Goal: Check status: Check status

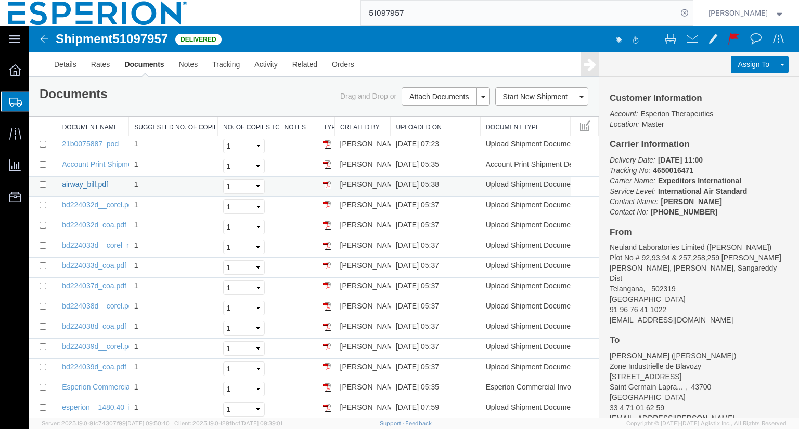
click at [99, 183] on link "airway_bill.pdf" at bounding box center [85, 184] width 46 height 8
click at [62, 61] on link "Details" at bounding box center [65, 64] width 37 height 25
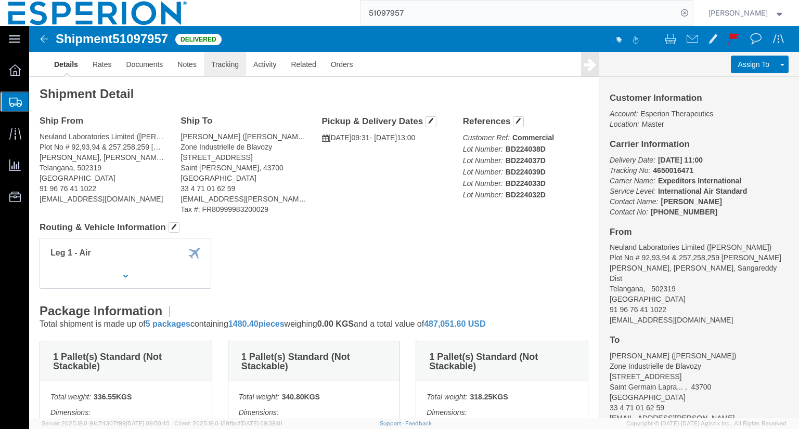
click link "Tracking"
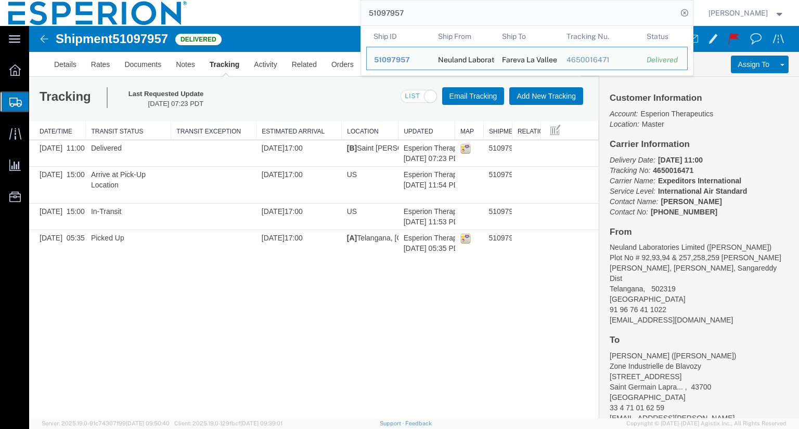
drag, startPoint x: 426, startPoint y: 13, endPoint x: 307, endPoint y: -6, distance: 120.6
click at [307, 0] on html "main_menu Created with Sketch. Collapse Menu Overview Shipments Shipment Manage…" at bounding box center [399, 214] width 799 height 429
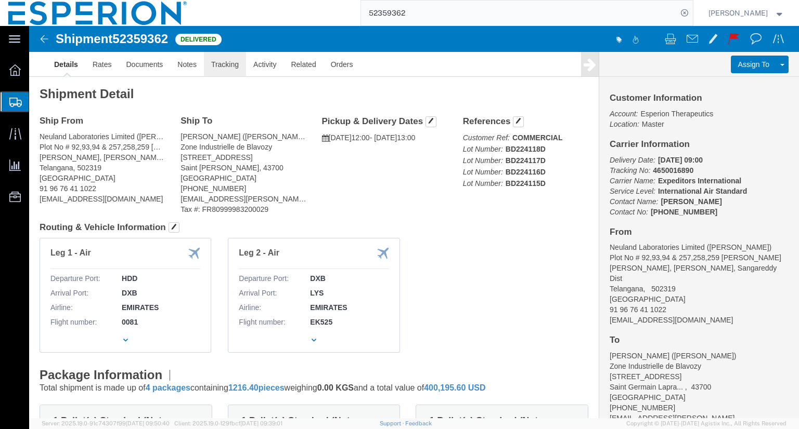
click link "Tracking"
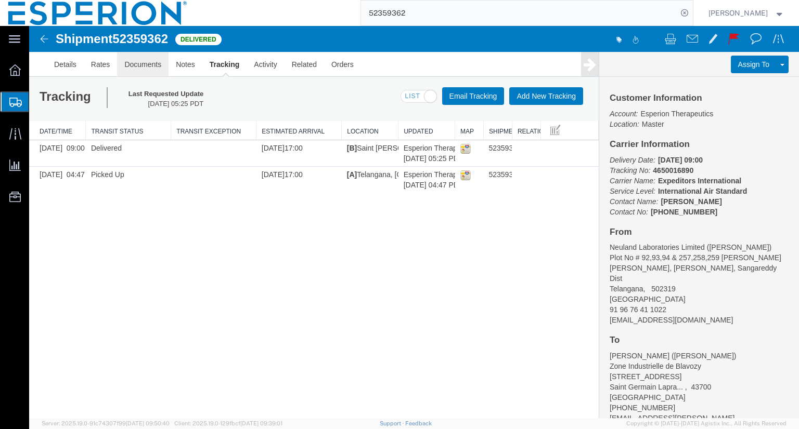
click at [137, 58] on link "Documents" at bounding box center [142, 64] width 51 height 25
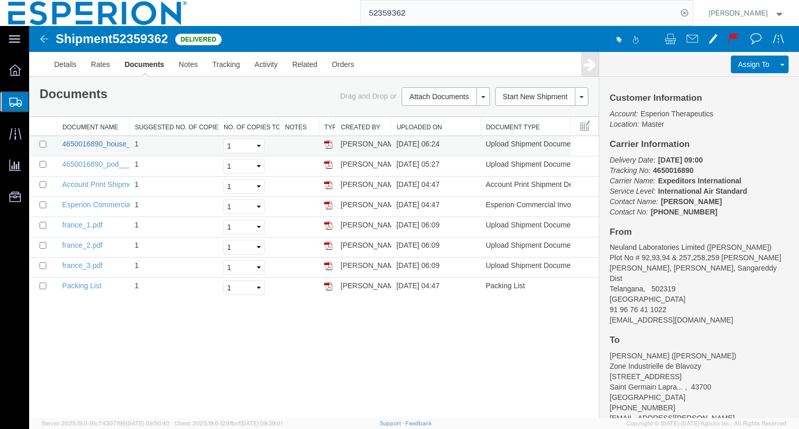
click at [93, 142] on link "4650016890_house_airway_bill___unrated.pdf" at bounding box center [137, 144] width 151 height 8
click at [225, 70] on link "Tracking" at bounding box center [226, 64] width 42 height 25
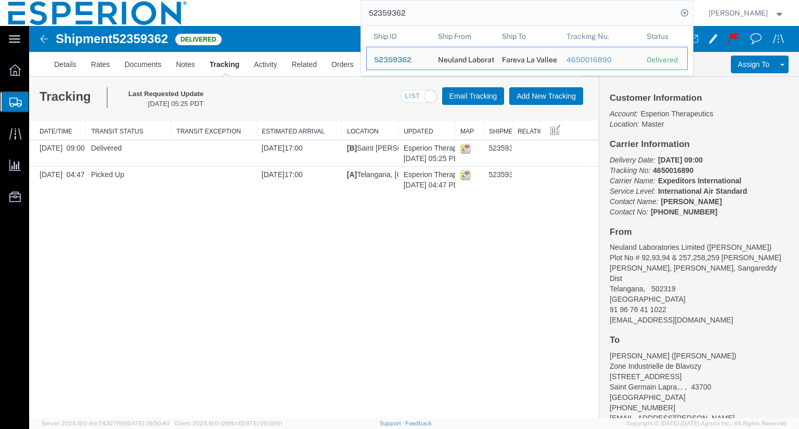
drag, startPoint x: 428, startPoint y: 9, endPoint x: 373, endPoint y: 15, distance: 55.5
click at [383, 13] on input "52359362" at bounding box center [519, 13] width 316 height 25
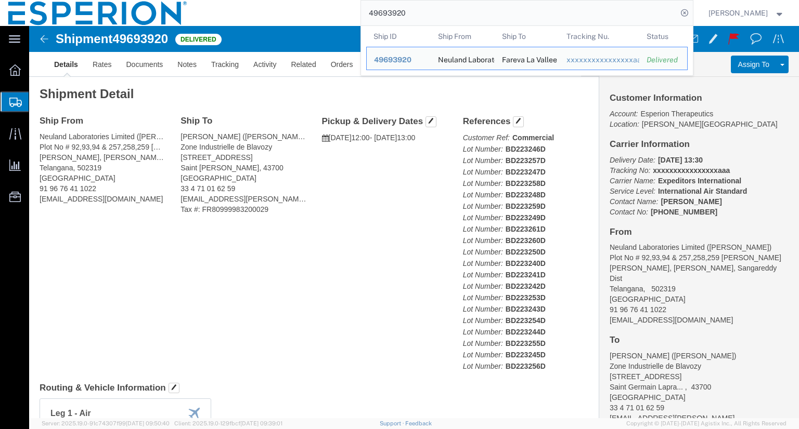
click div "Ship From Neuland Laboratories Limited (Roja Rani Prathi) Plot No # 92,93,94 & …"
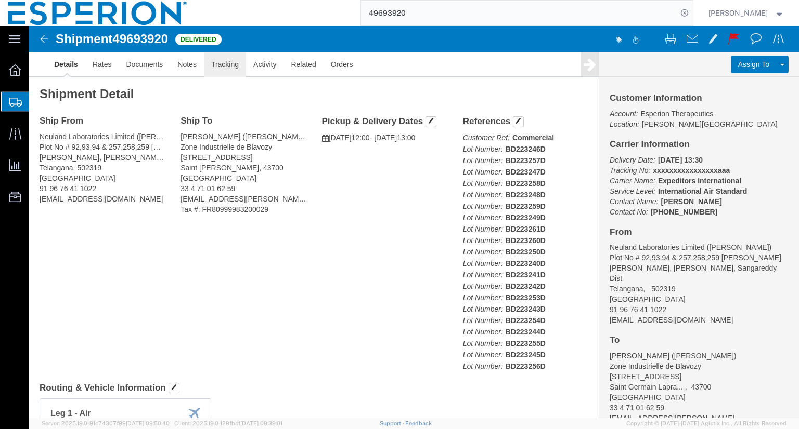
click link "Tracking"
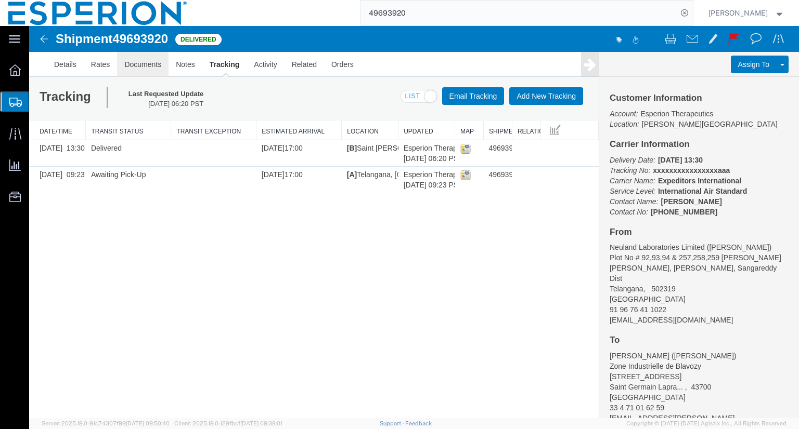
click at [145, 57] on link "Documents" at bounding box center [142, 64] width 51 height 25
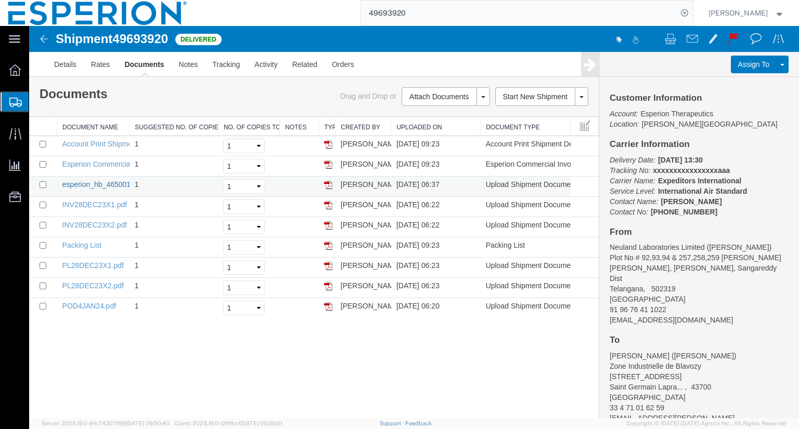
click at [88, 188] on td "esperion_hb_4650016088__hyderabad_lys__6.pdf" at bounding box center [93, 187] width 72 height 20
click at [99, 180] on link "esperion_hb_4650016088__hyderabad_lys__6.pdf" at bounding box center [144, 184] width 164 height 8
click at [65, 64] on link "Details" at bounding box center [65, 64] width 37 height 25
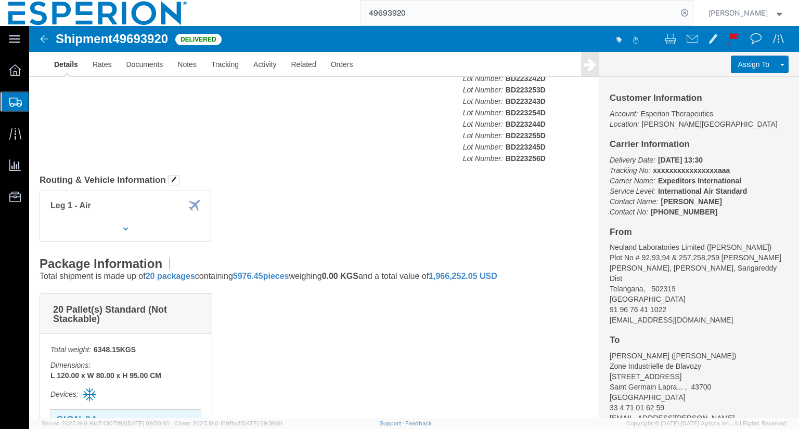
scroll to position [52, 0]
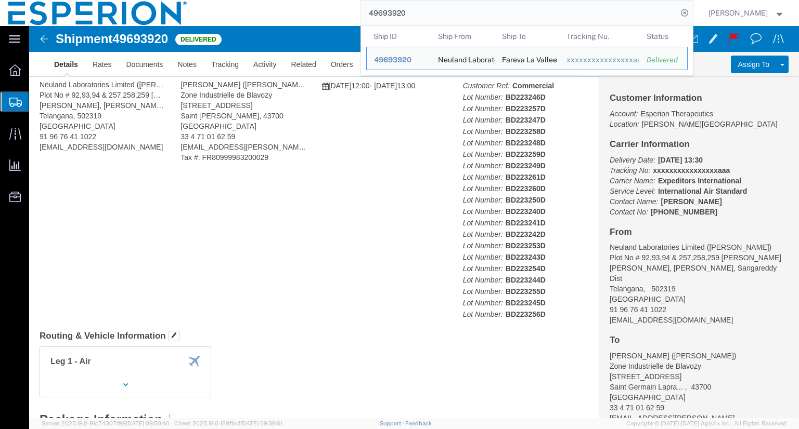
drag, startPoint x: 441, startPoint y: 19, endPoint x: 331, endPoint y: 9, distance: 110.2
click at [331, 9] on div "49693920 Ship ID Ship From Ship To Tracking Nu. Status Ship ID 49693920 Ship Fr…" at bounding box center [443, 13] width 497 height 26
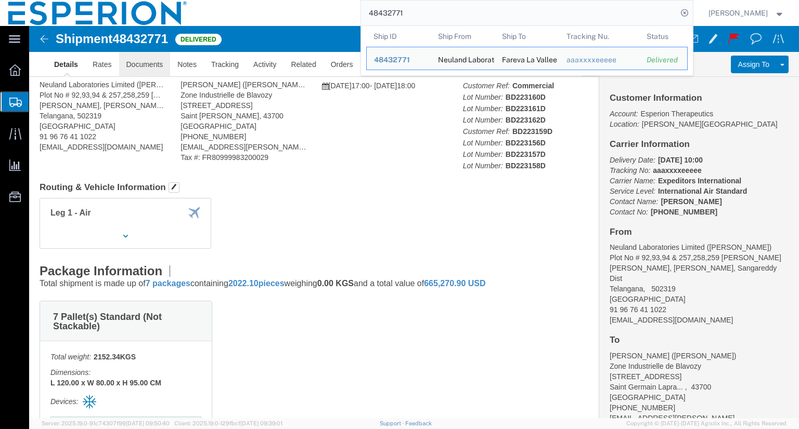
click link "Documents"
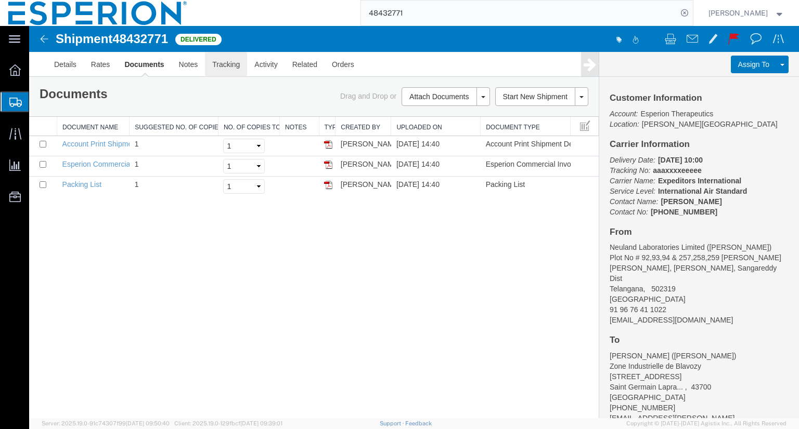
click at [213, 63] on link "Tracking" at bounding box center [226, 64] width 42 height 25
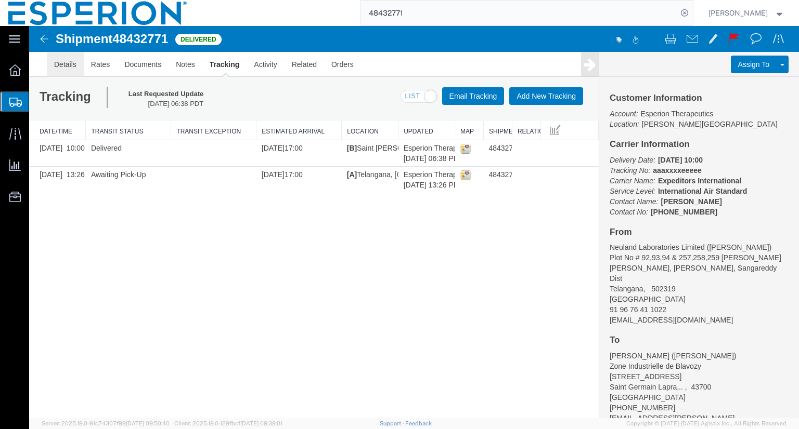
click at [62, 71] on link "Details" at bounding box center [65, 64] width 37 height 25
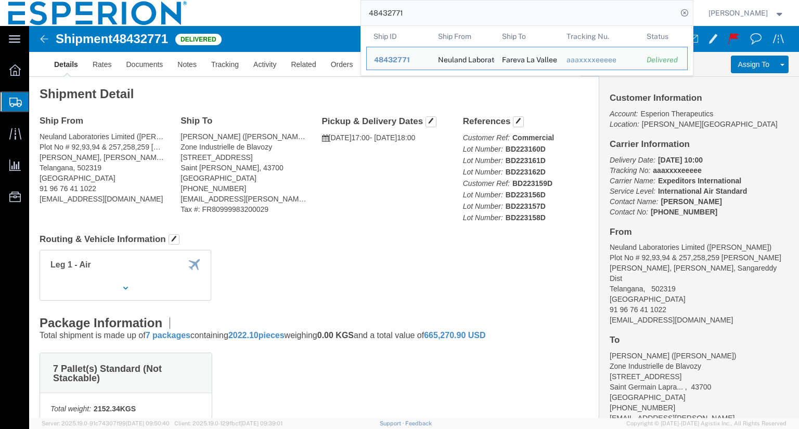
drag, startPoint x: 426, startPoint y: 16, endPoint x: 233, endPoint y: -10, distance: 194.6
click at [233, 0] on html "main_menu Created with Sketch. Collapse Menu Overview Shipments Shipment Manage…" at bounding box center [399, 214] width 799 height 429
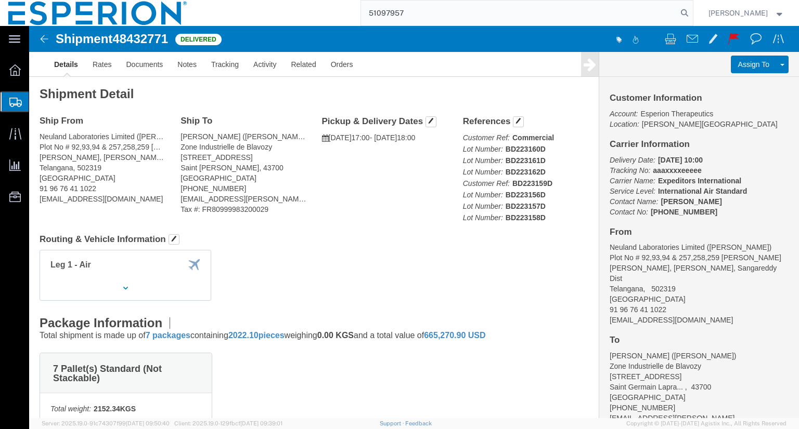
type input "51097957"
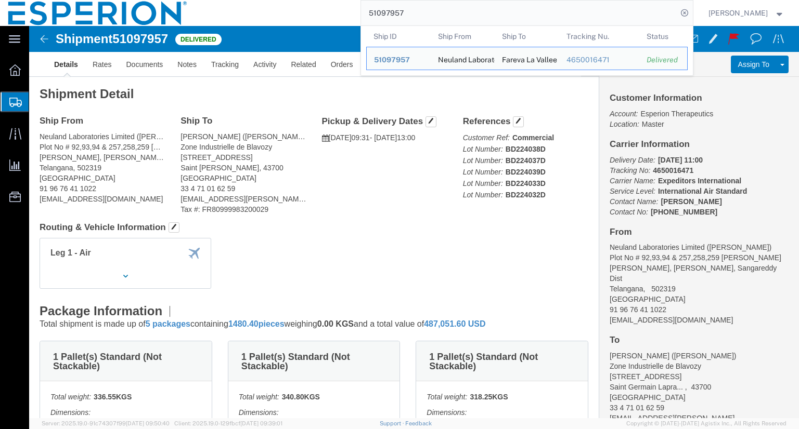
click at [314, 17] on div "51097957 Ship ID Ship From Ship To Tracking Nu. Status Ship ID 51097957 Ship Fr…" at bounding box center [443, 13] width 497 height 26
